Goal: Navigation & Orientation: Understand site structure

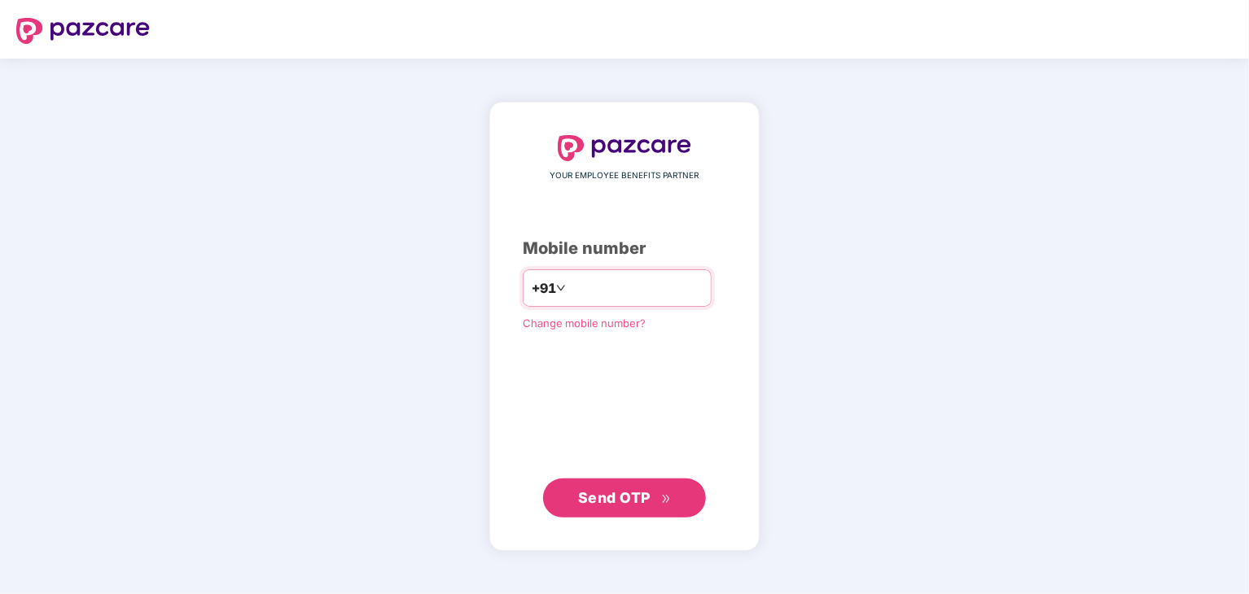
click at [613, 291] on input "number" at bounding box center [636, 288] width 134 height 26
type input "**********"
click at [623, 488] on span "Send OTP" at bounding box center [625, 498] width 94 height 23
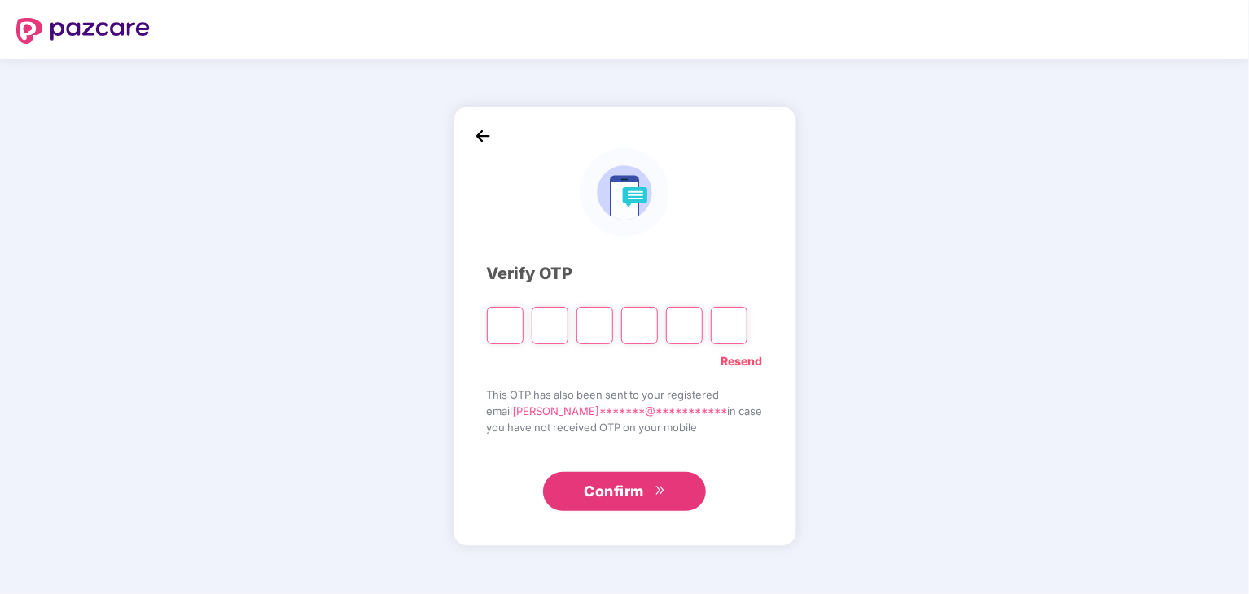
type input "*"
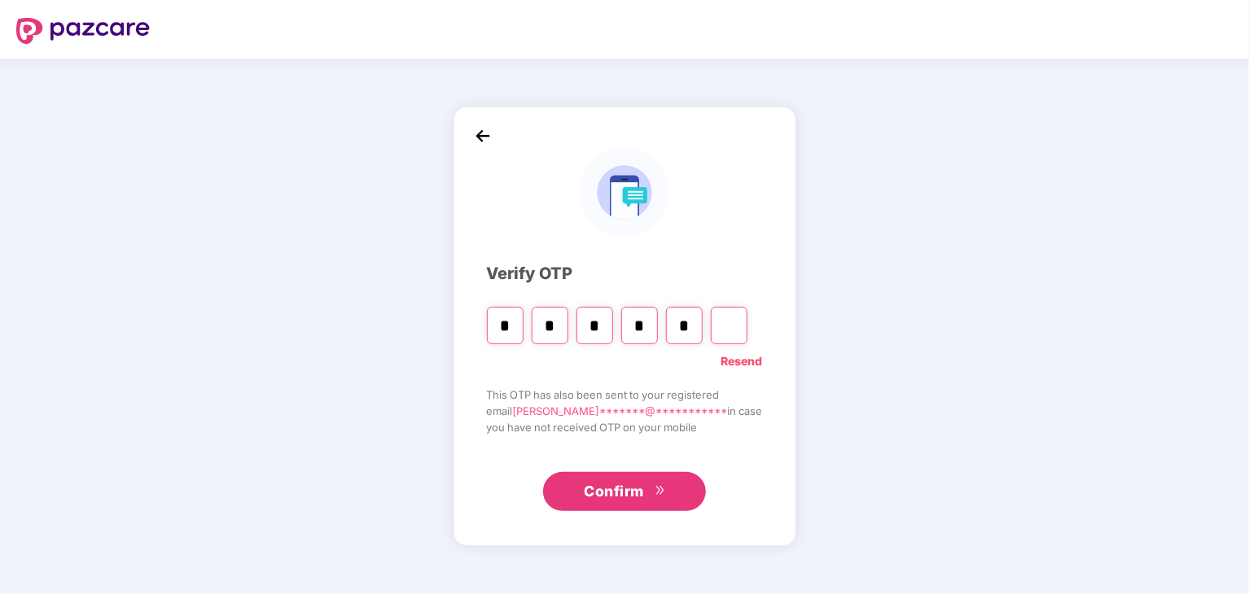
type input "*"
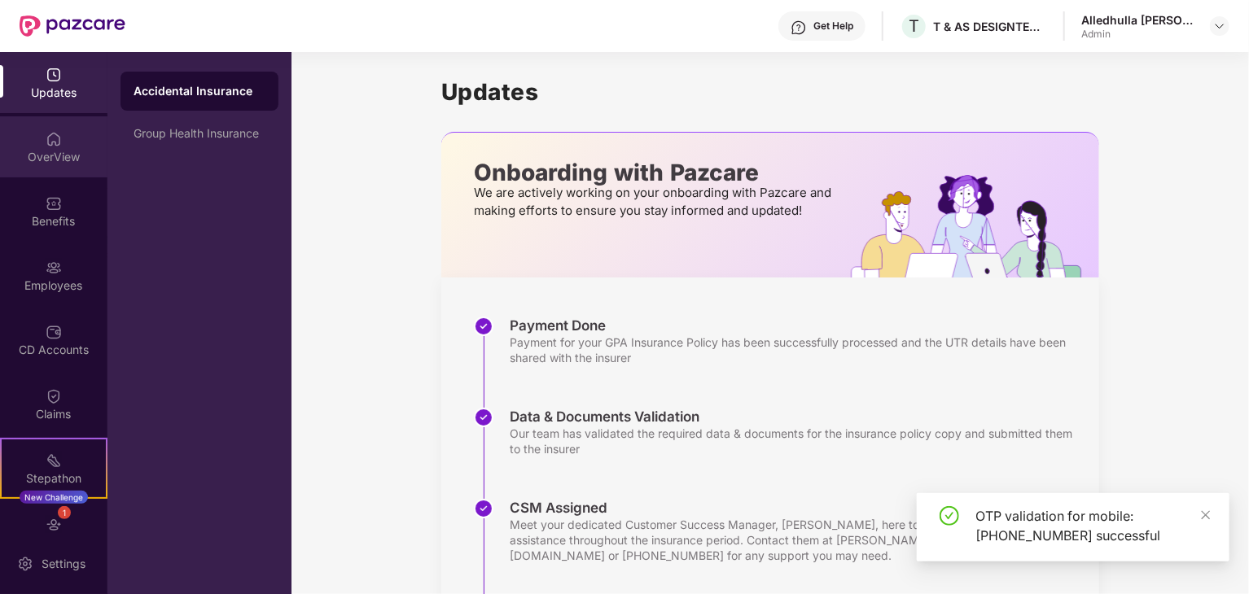
click at [37, 157] on div "OverView" at bounding box center [53, 157] width 107 height 16
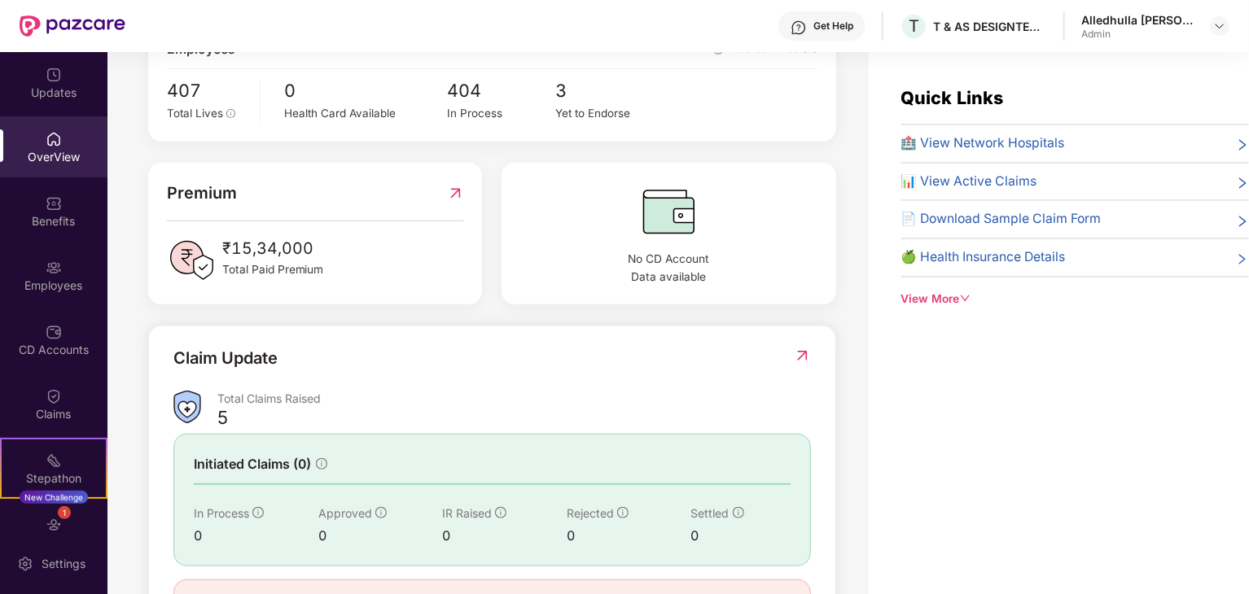
scroll to position [406, 0]
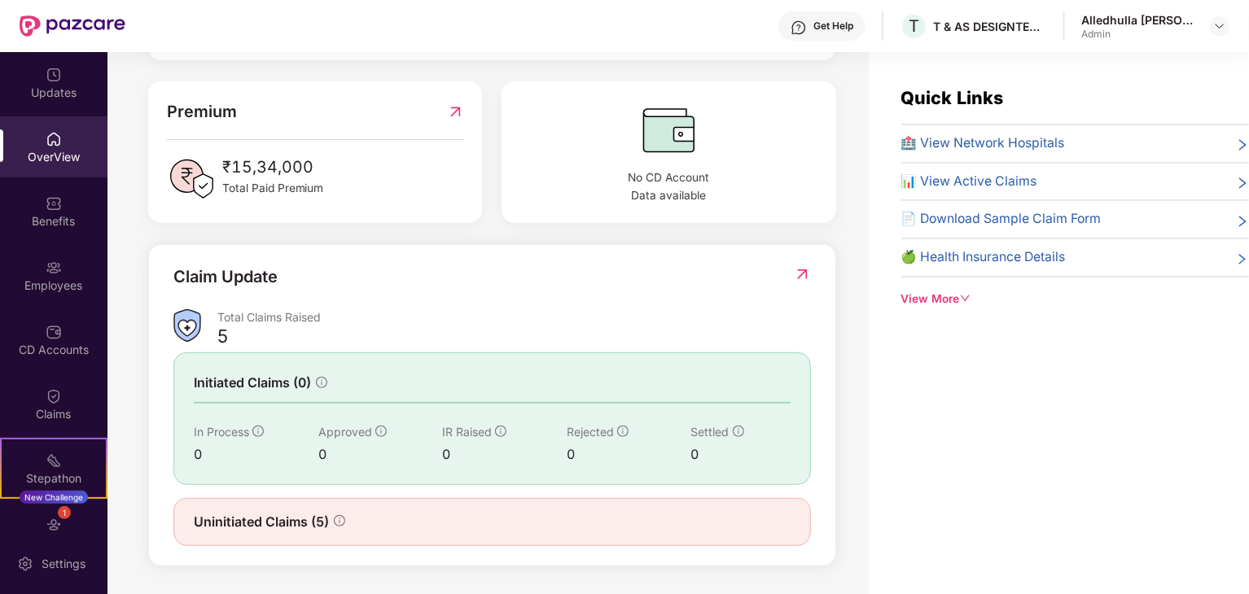
click at [275, 519] on span "Uninitiated Claims (5)" at bounding box center [261, 522] width 135 height 20
click at [335, 519] on icon "info-circle" at bounding box center [339, 520] width 11 height 11
click at [283, 520] on span "Uninitiated Claims (5)" at bounding box center [261, 522] width 135 height 20
click at [258, 382] on span "Initiated Claims (0)" at bounding box center [252, 383] width 117 height 20
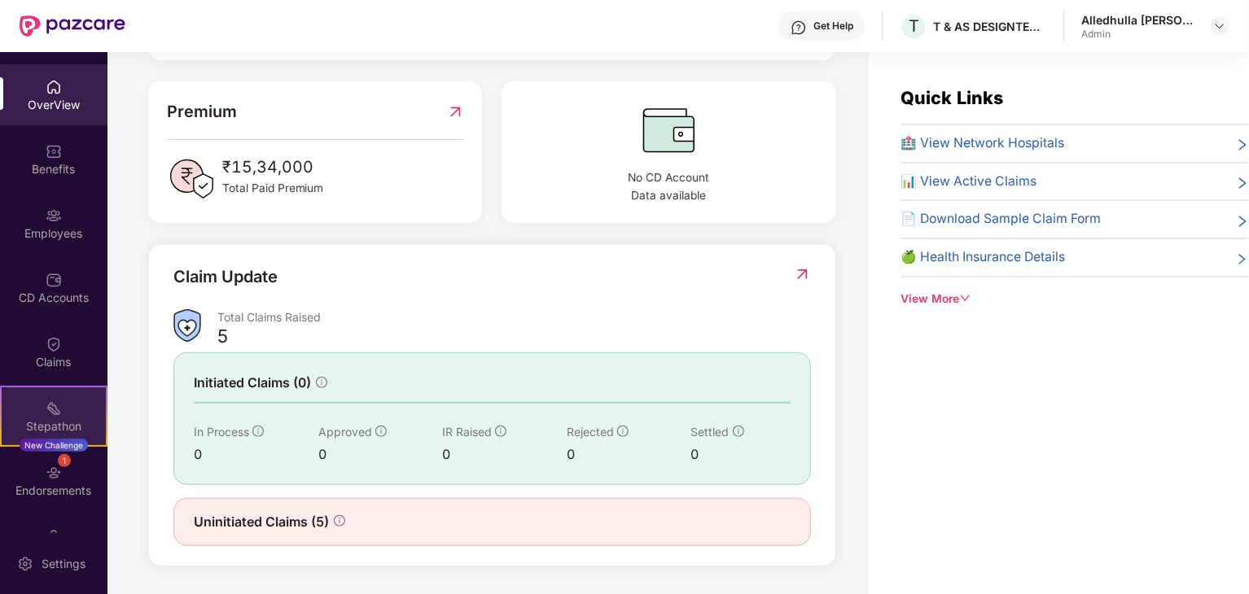
scroll to position [98, 0]
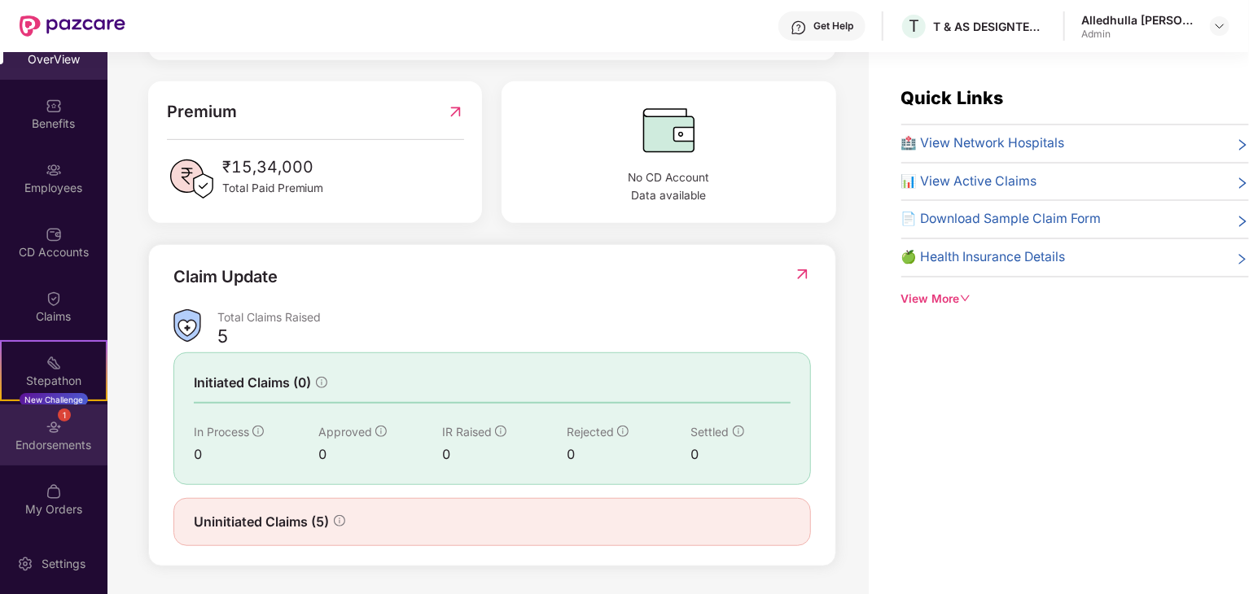
click at [64, 425] on div "1 Endorsements" at bounding box center [53, 435] width 107 height 61
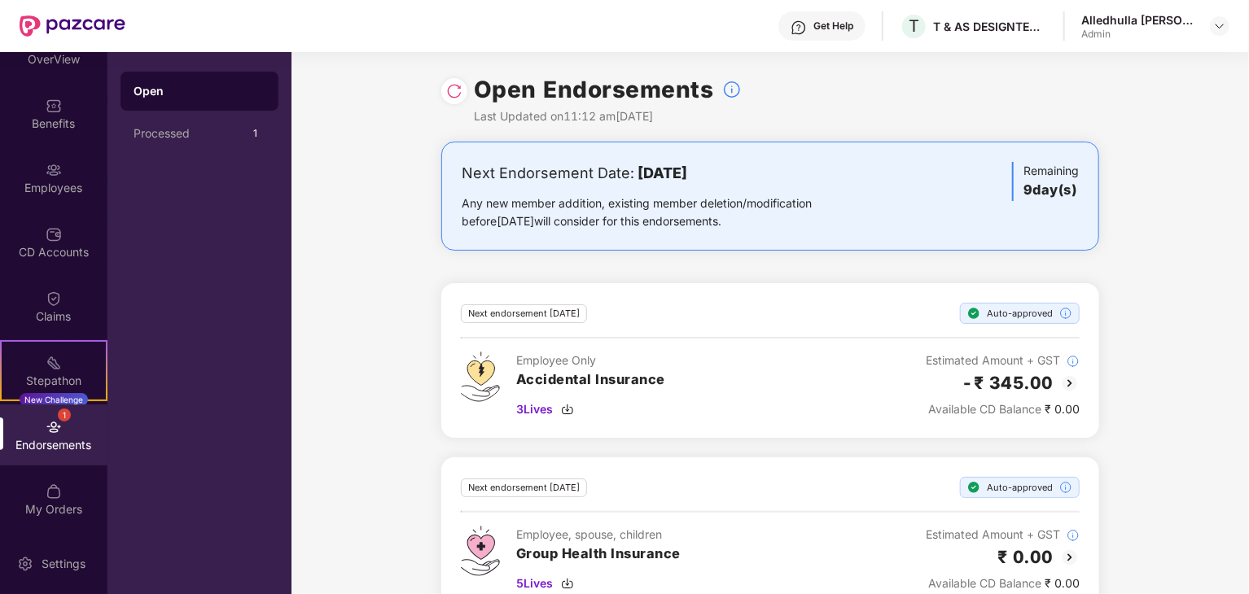
click at [379, 352] on div "Next Endorsement Date: [DATE] Any new member addition, existing member deletion…" at bounding box center [769, 387] width 957 height 490
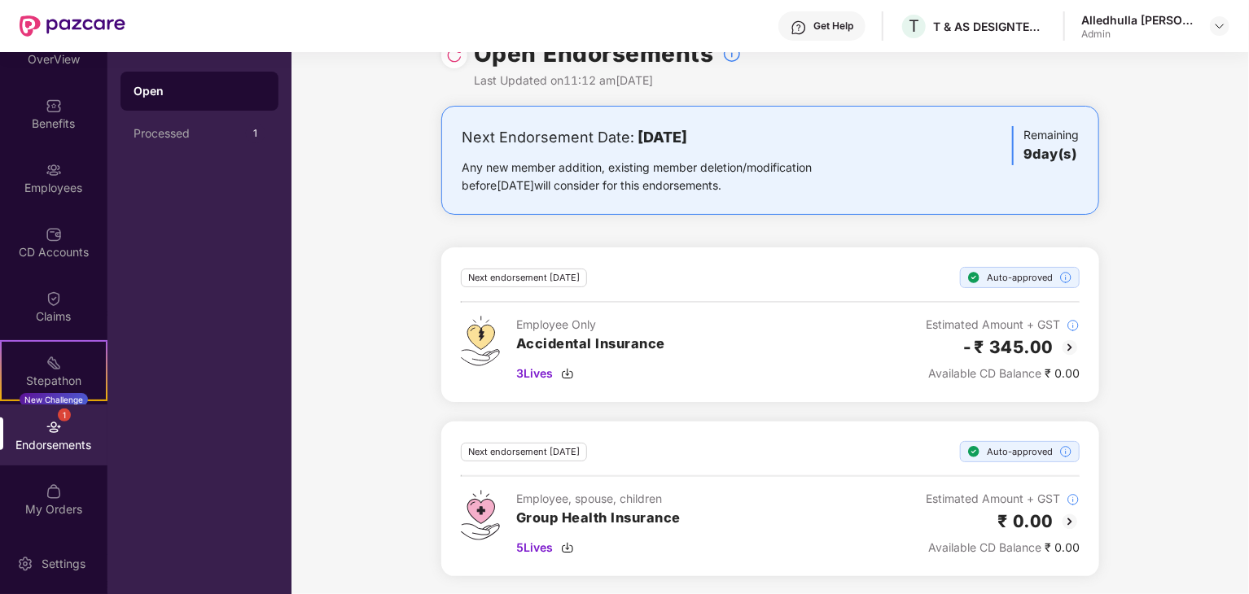
scroll to position [36, 0]
click at [520, 548] on span "5 Lives" at bounding box center [534, 548] width 37 height 18
click at [46, 227] on img at bounding box center [54, 234] width 16 height 16
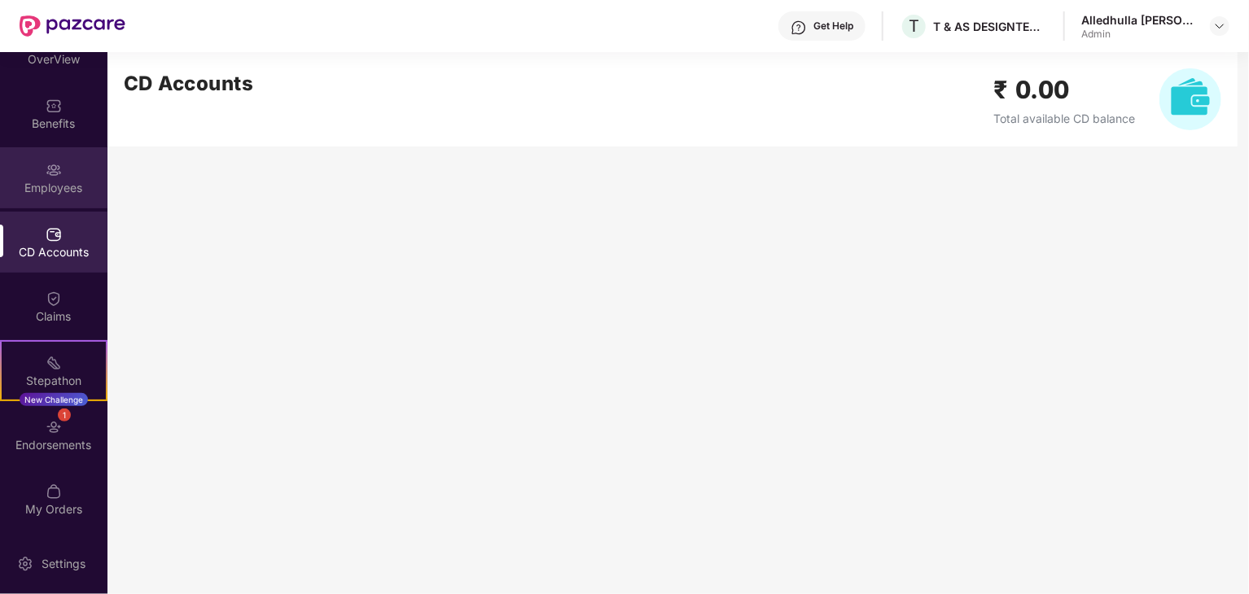
click at [46, 188] on div "Employees" at bounding box center [53, 188] width 107 height 16
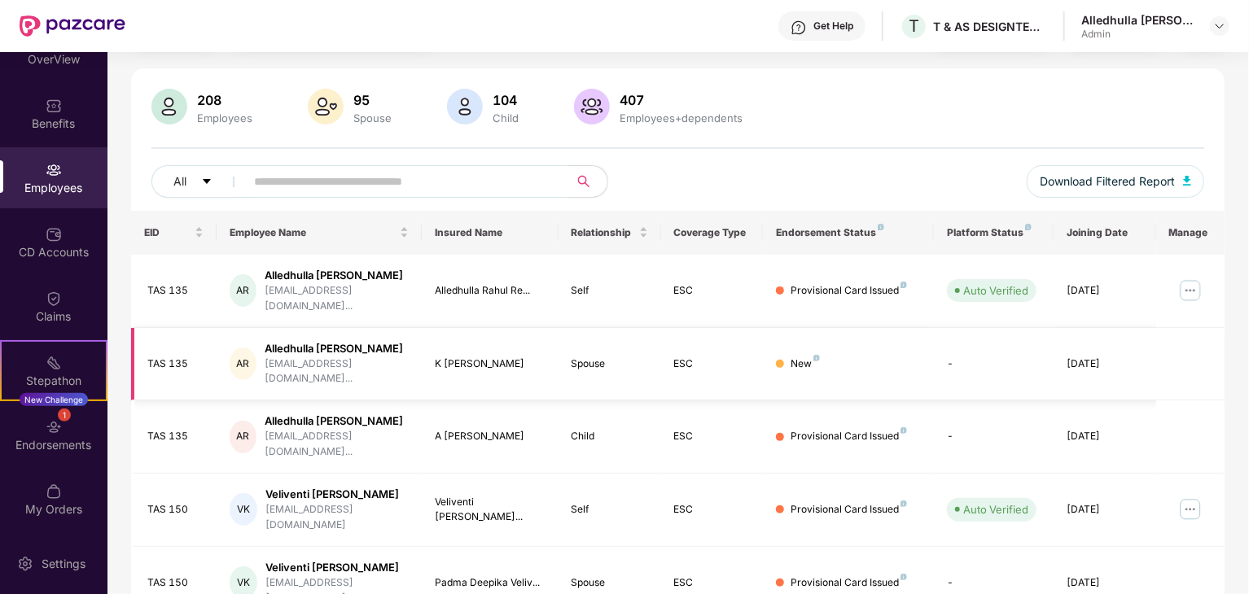
scroll to position [163, 0]
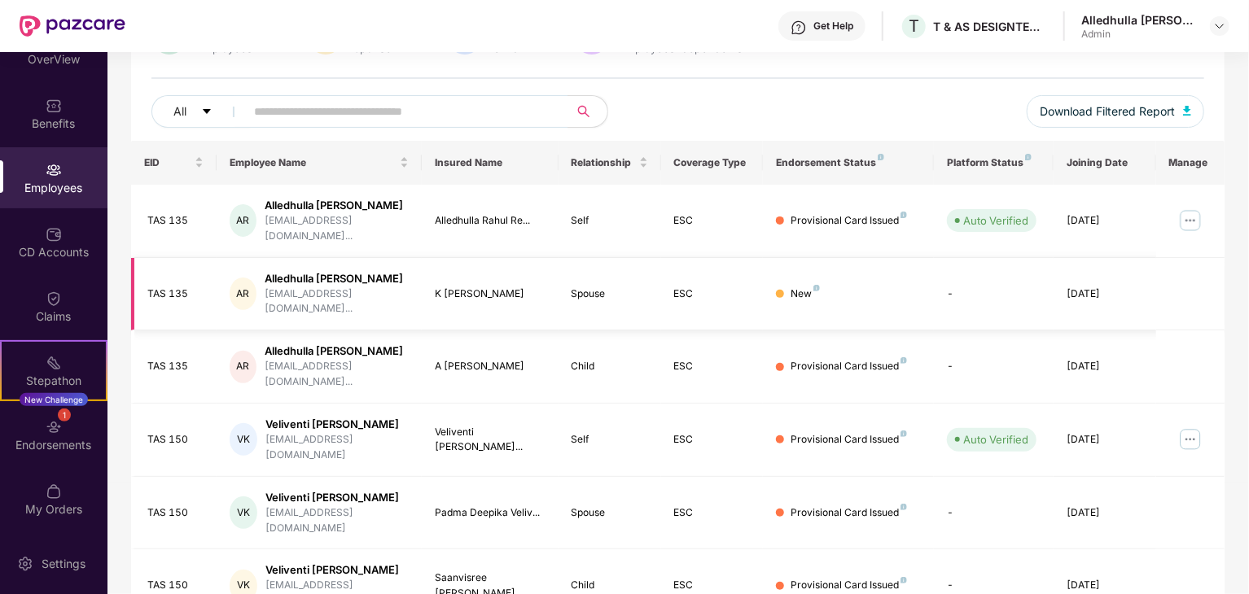
click at [793, 477] on td "Provisional Card Issued" at bounding box center [848, 513] width 171 height 73
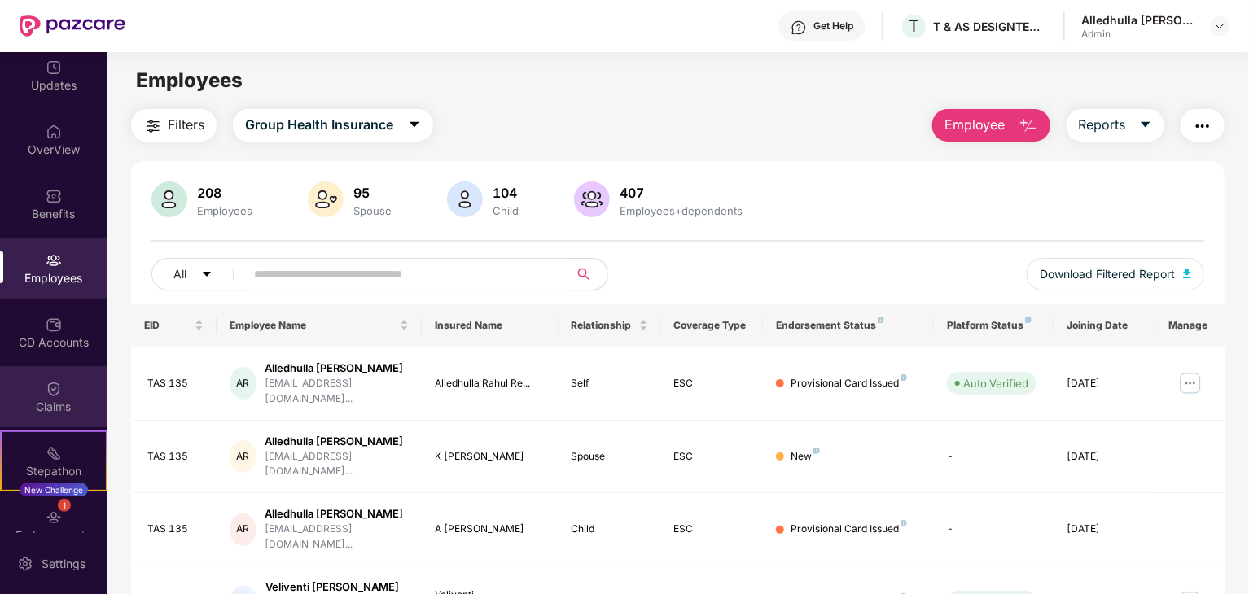
scroll to position [0, 0]
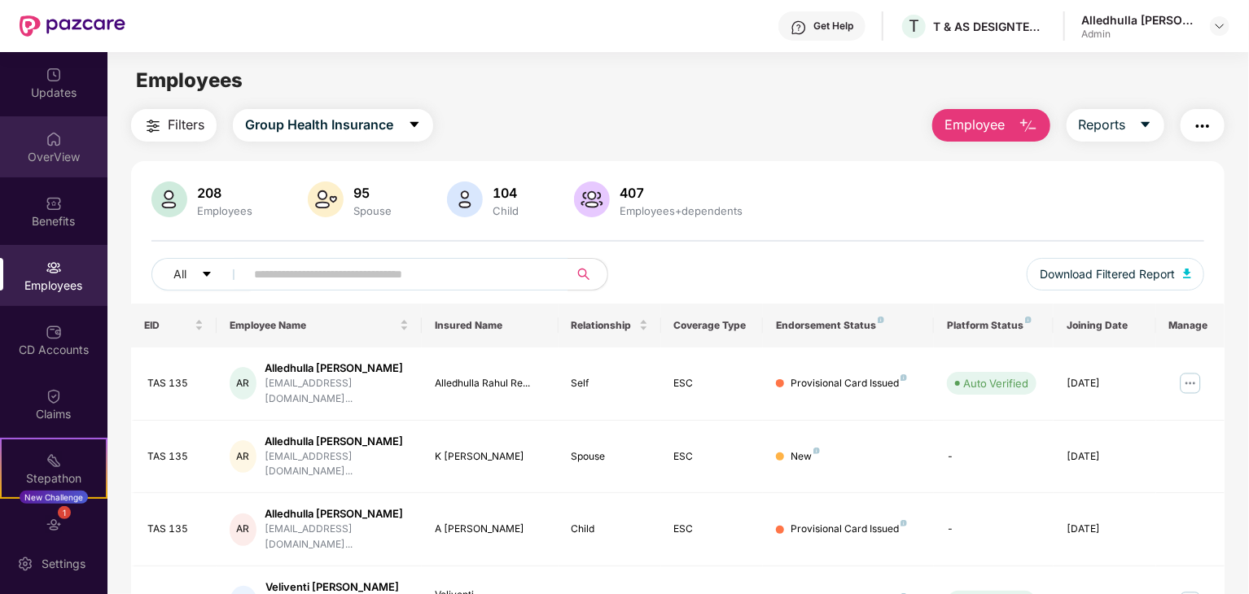
click at [56, 162] on div "OverView" at bounding box center [53, 157] width 107 height 16
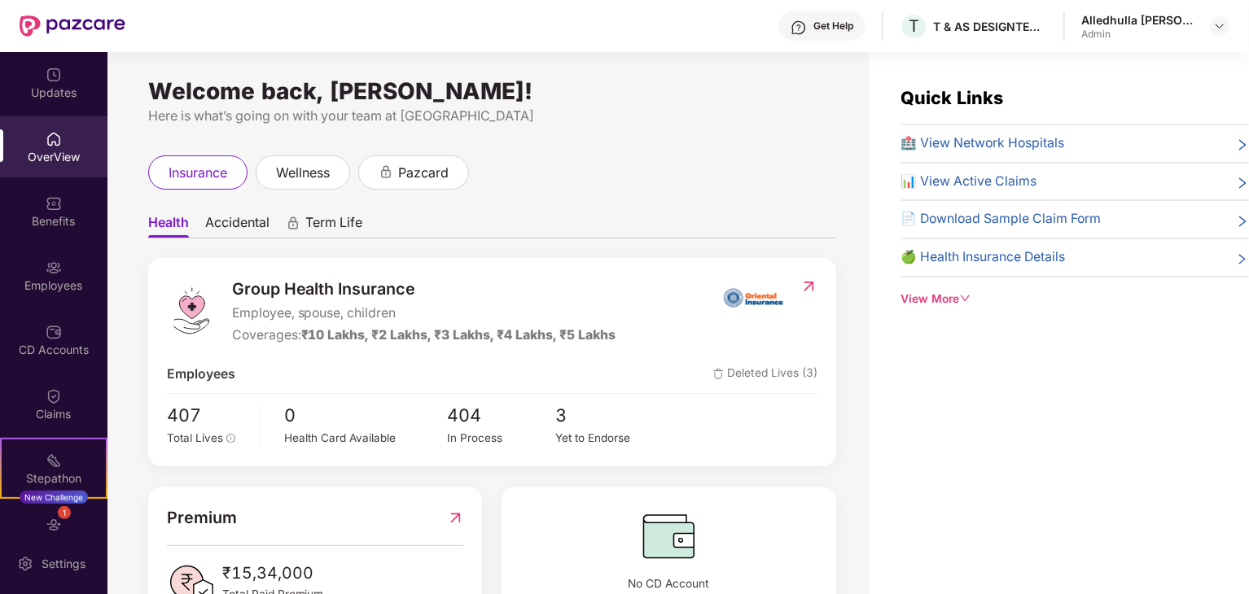
click at [971, 293] on icon "down" at bounding box center [965, 298] width 11 height 11
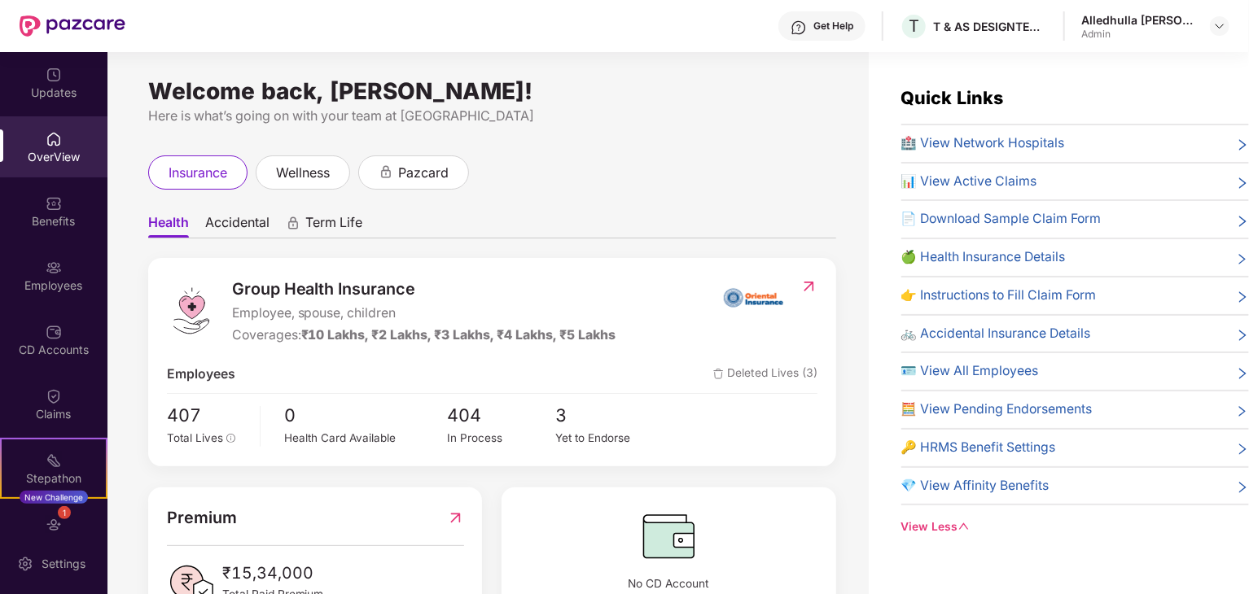
click at [970, 255] on span "🍏 Health Insurance Details" at bounding box center [983, 258] width 164 height 20
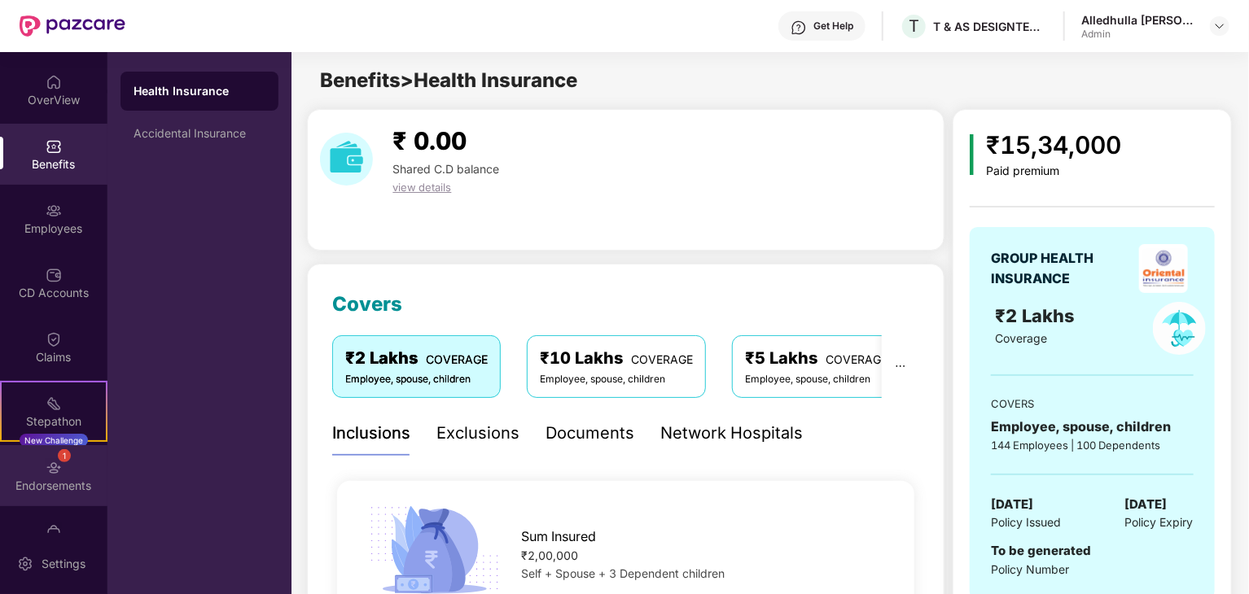
scroll to position [98, 0]
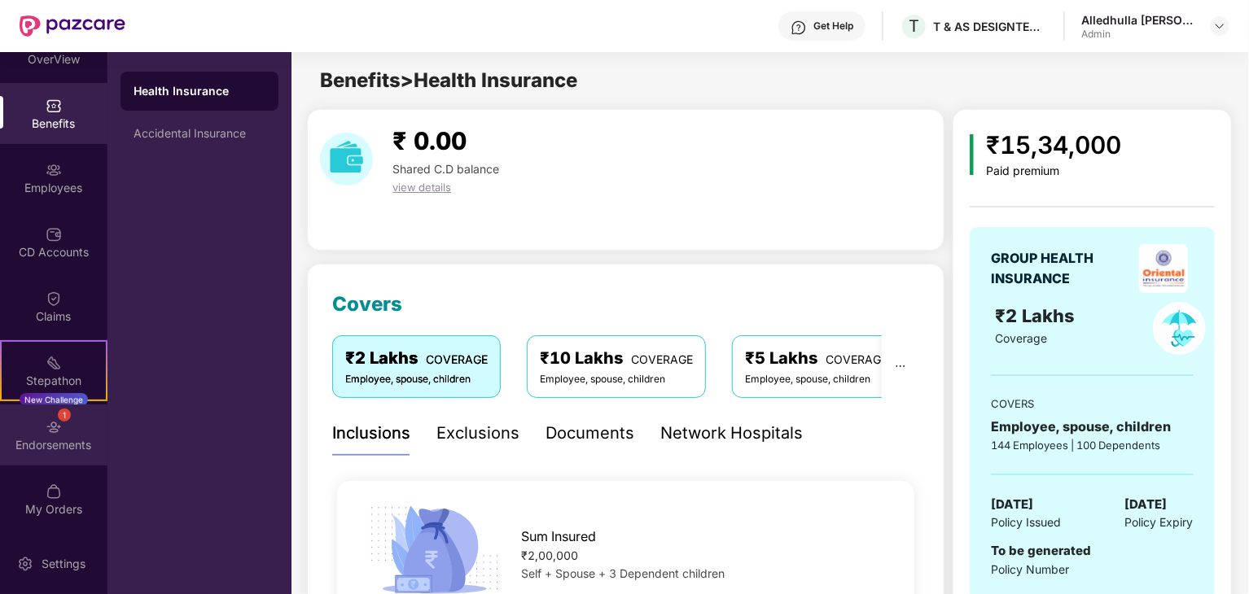
click at [71, 447] on div "Endorsements" at bounding box center [53, 445] width 107 height 16
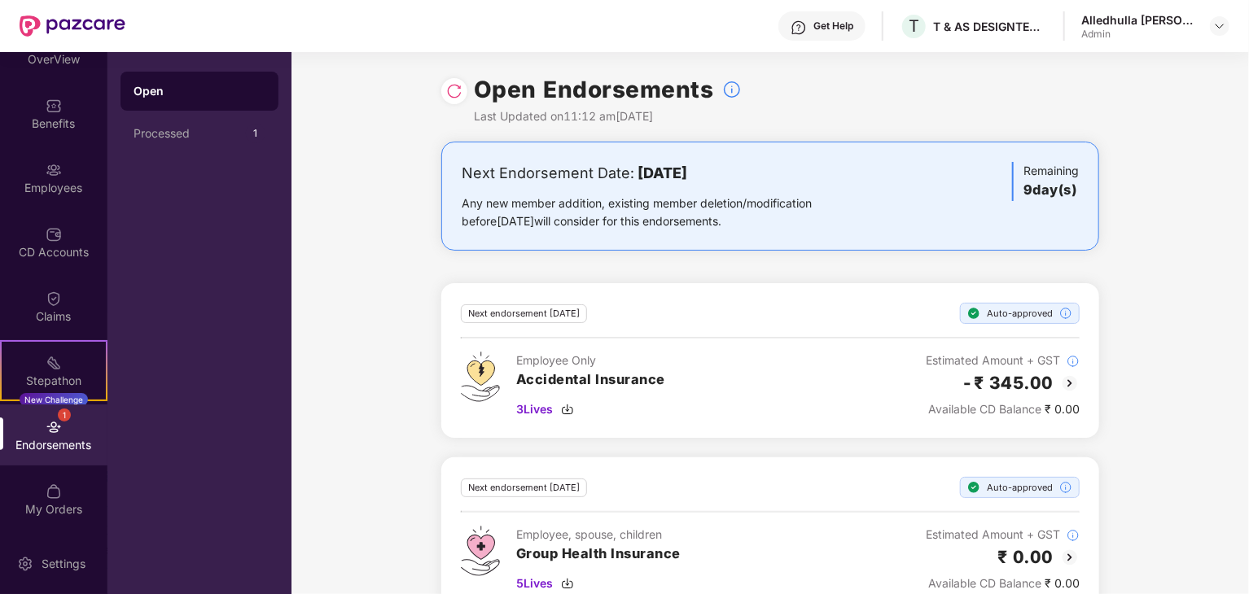
click at [449, 94] on img at bounding box center [454, 91] width 16 height 16
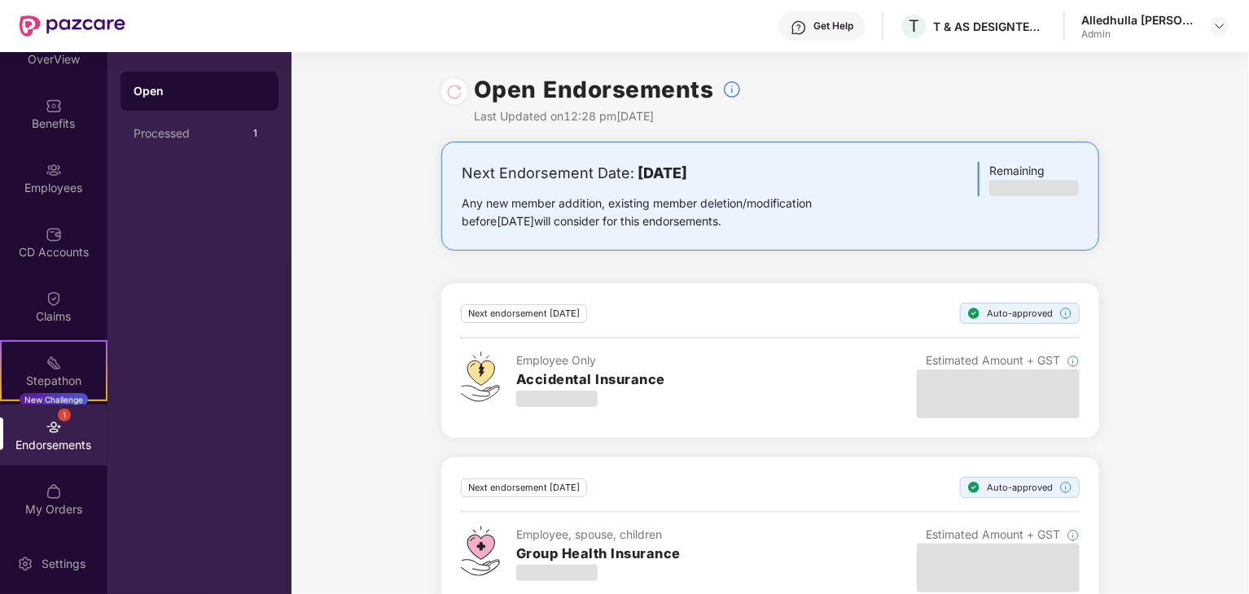
scroll to position [36, 0]
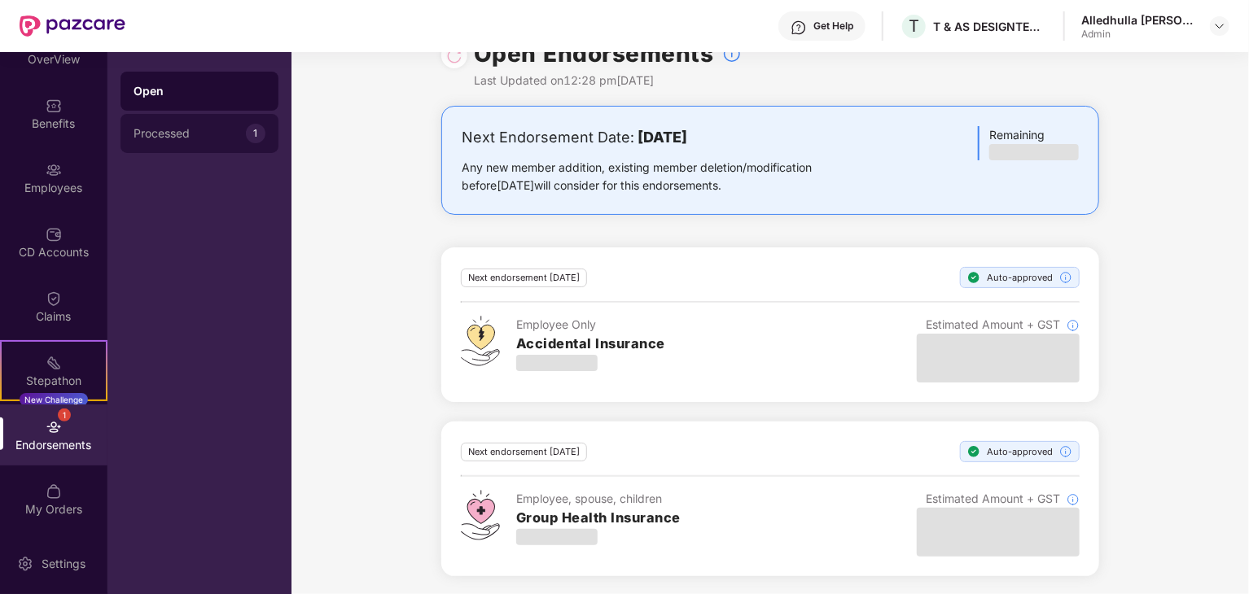
click at [169, 131] on div "Processed" at bounding box center [190, 133] width 112 height 13
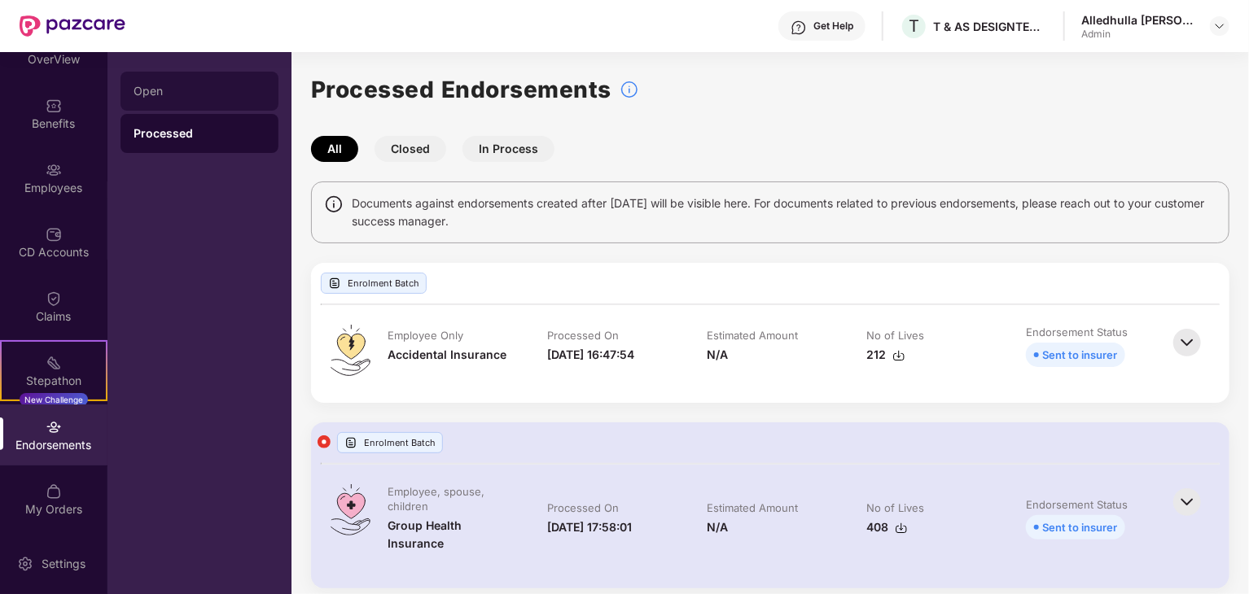
click at [173, 95] on div "Open" at bounding box center [200, 91] width 132 height 13
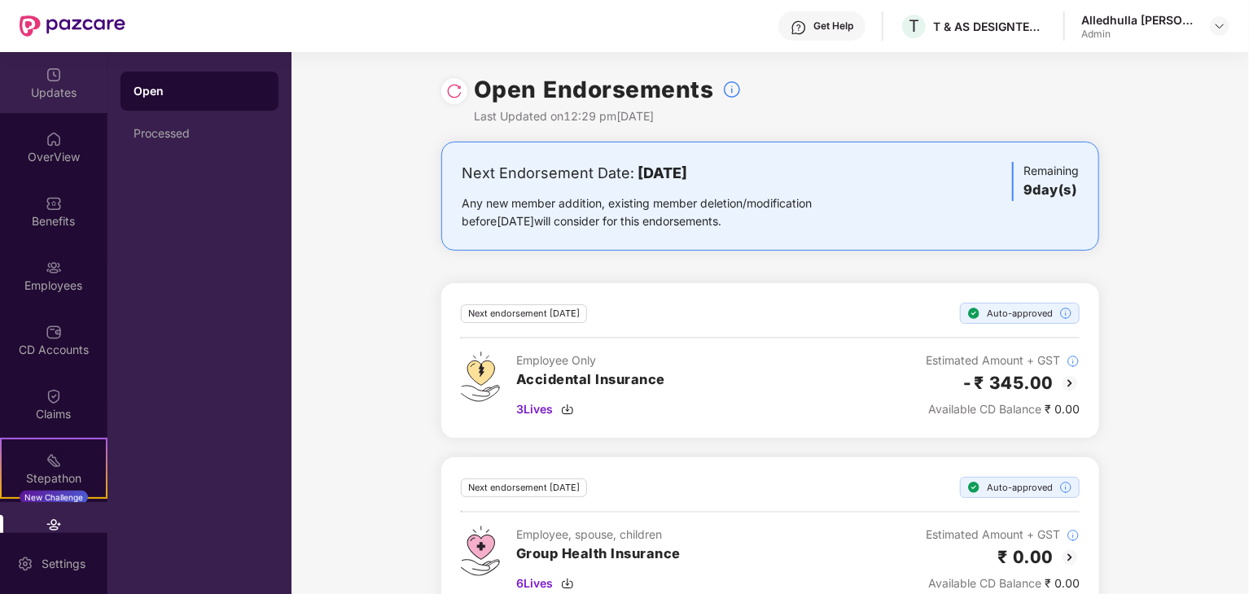
click at [65, 85] on div "Updates" at bounding box center [53, 93] width 107 height 16
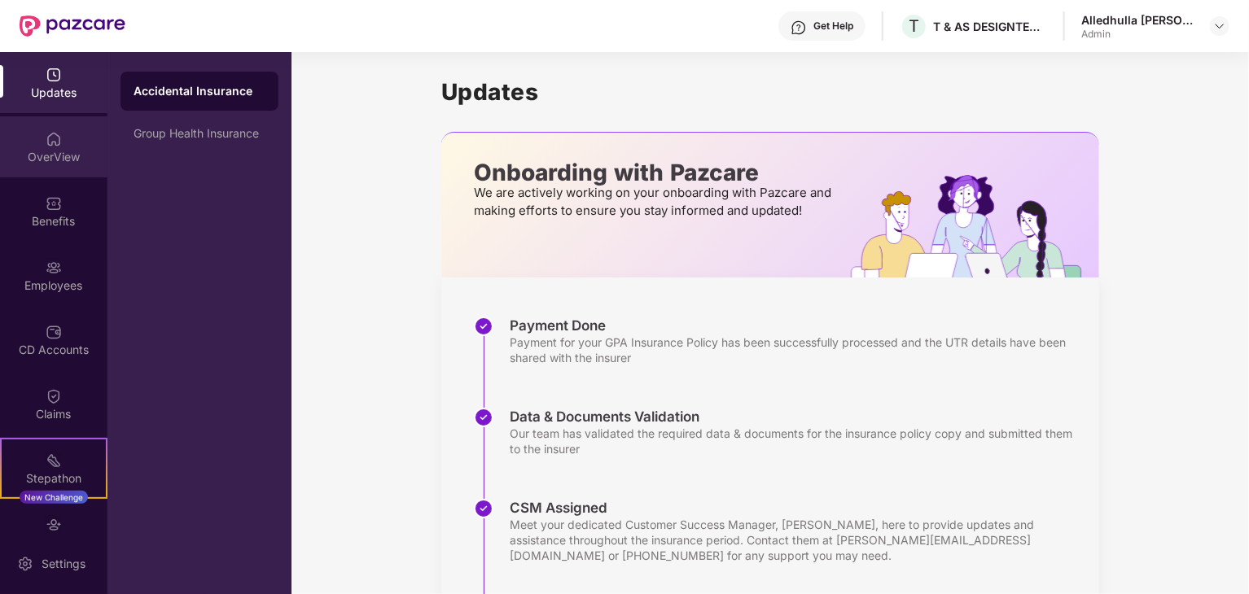
click at [63, 146] on div "OverView" at bounding box center [53, 146] width 107 height 61
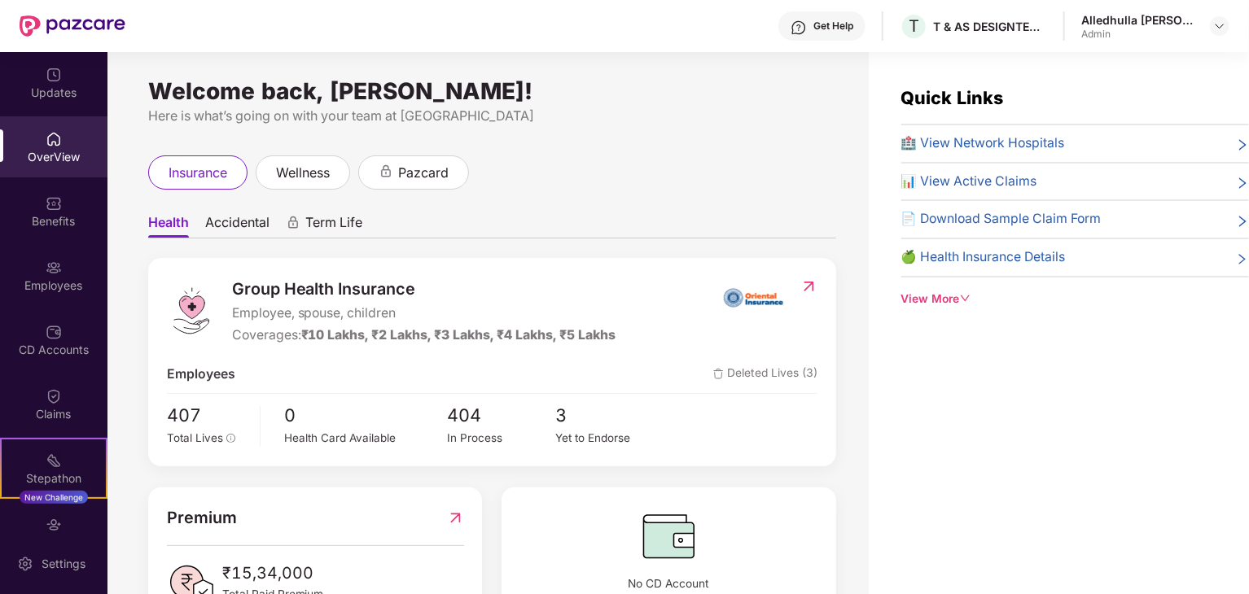
click at [964, 300] on icon "down" at bounding box center [965, 298] width 11 height 11
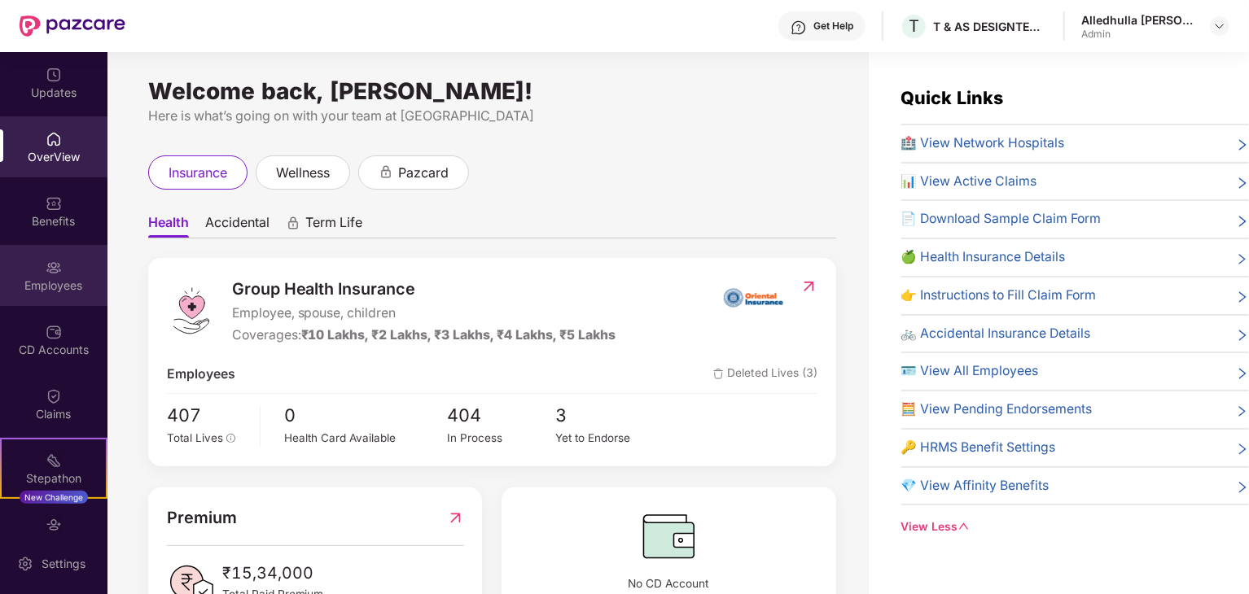
click at [46, 274] on img at bounding box center [54, 268] width 16 height 16
